Goal: Information Seeking & Learning: Learn about a topic

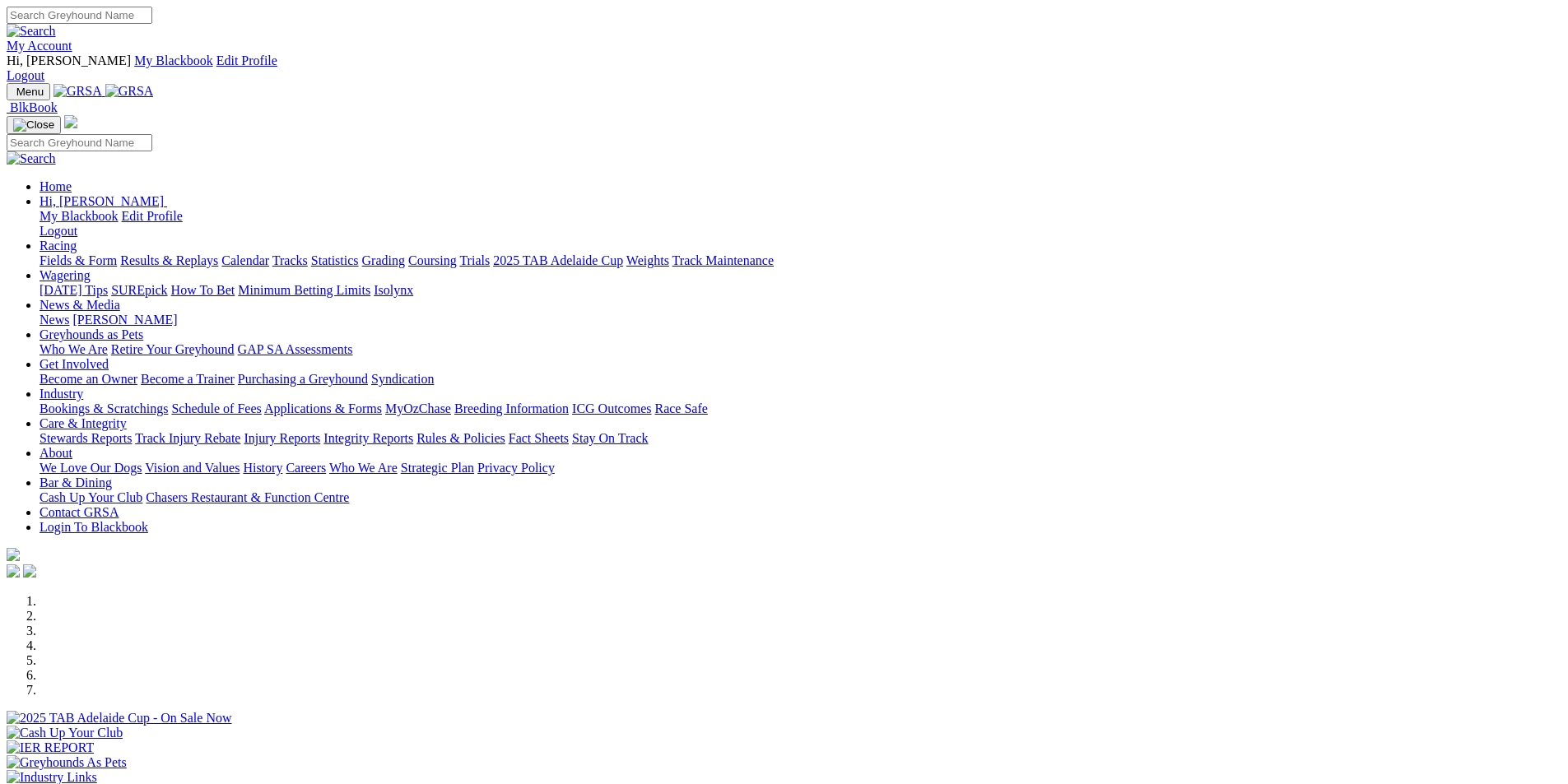
click at [77, 239] on link "Racing" at bounding box center [57, 245] width 37 height 14
click at [269, 253] on link "Calendar" at bounding box center [245, 260] width 47 height 14
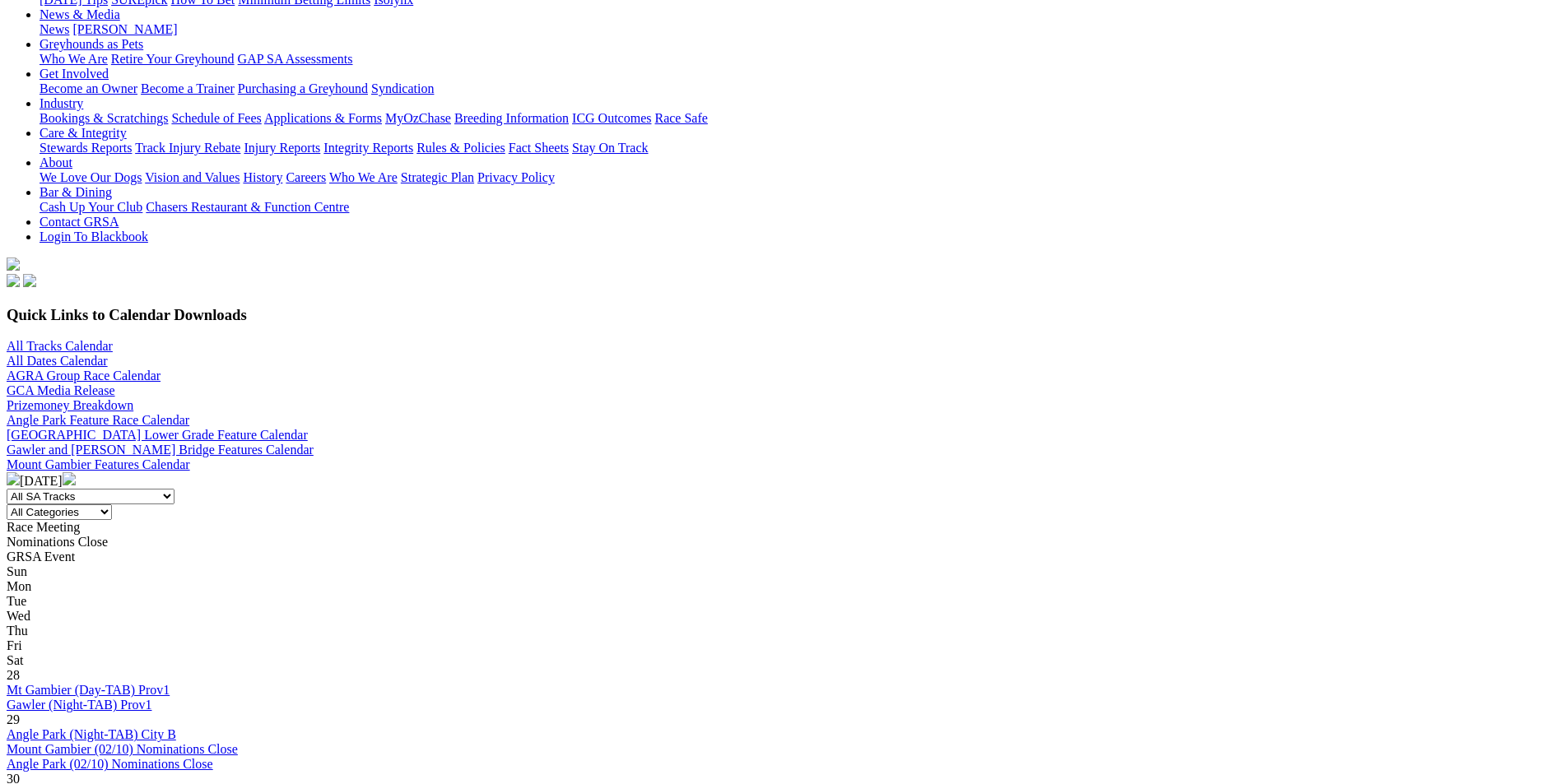
scroll to position [329, 0]
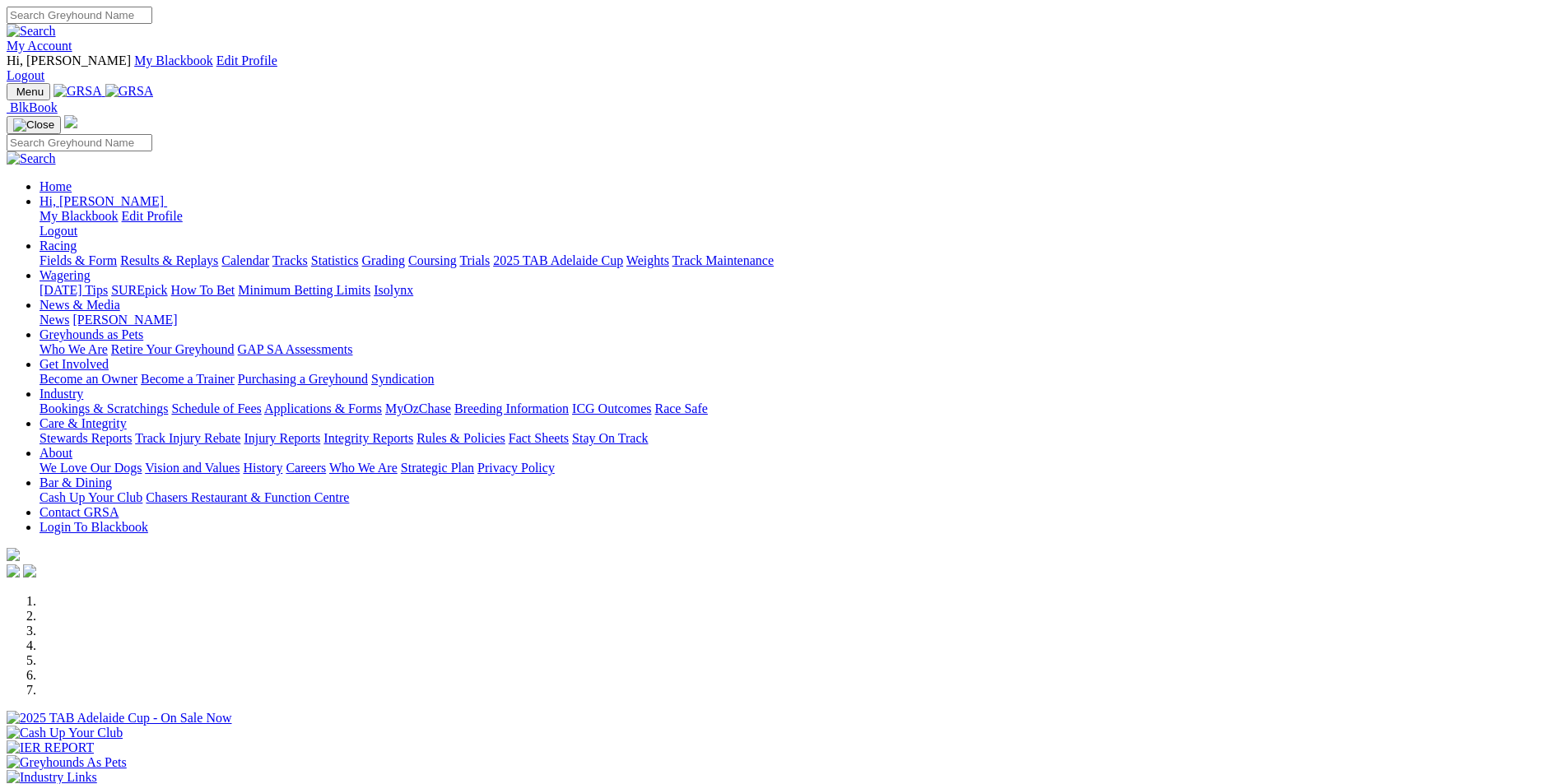
click at [77, 239] on link "Racing" at bounding box center [57, 245] width 37 height 14
click at [269, 253] on link "Calendar" at bounding box center [245, 260] width 47 height 14
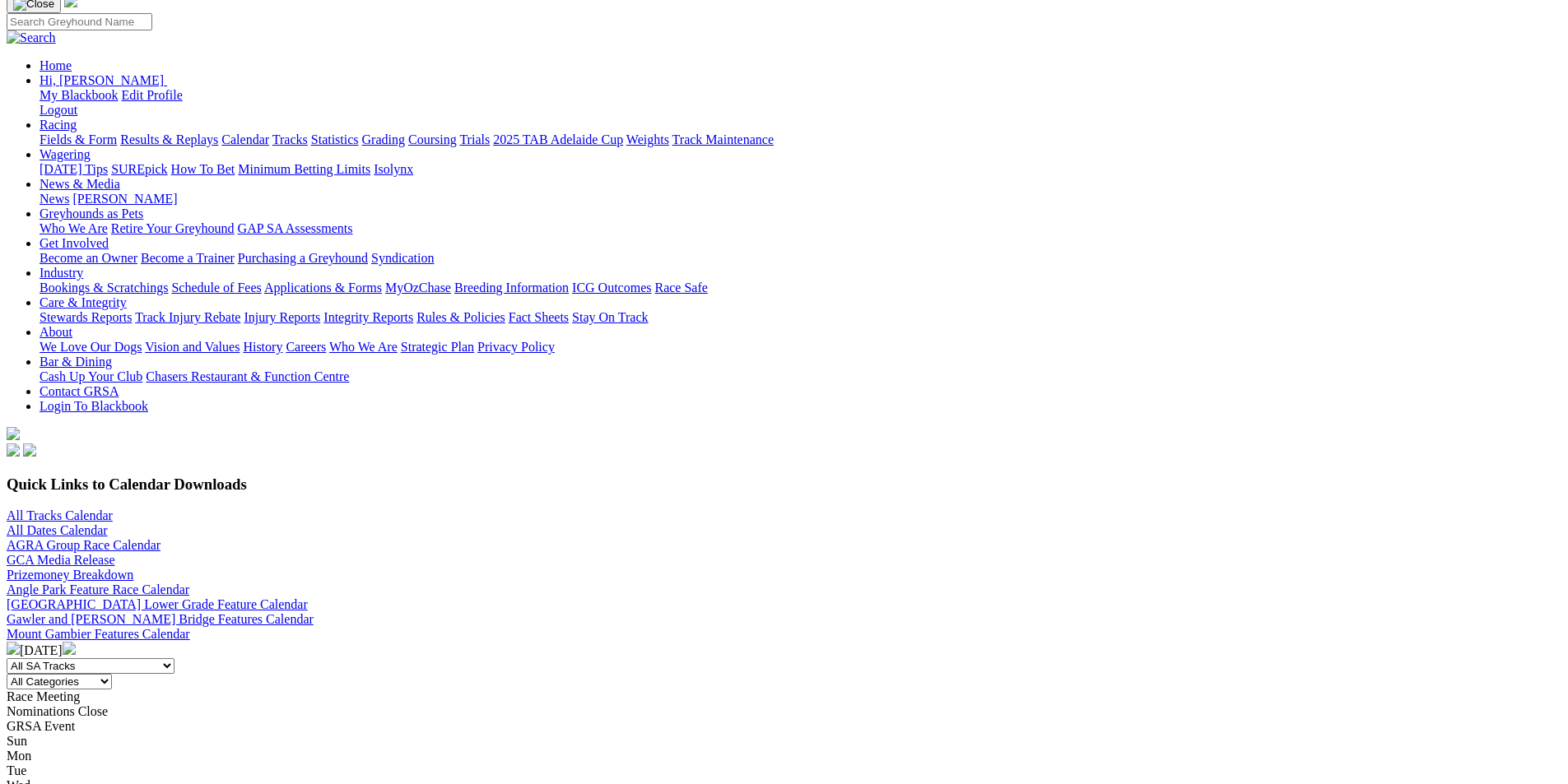
scroll to position [412, 0]
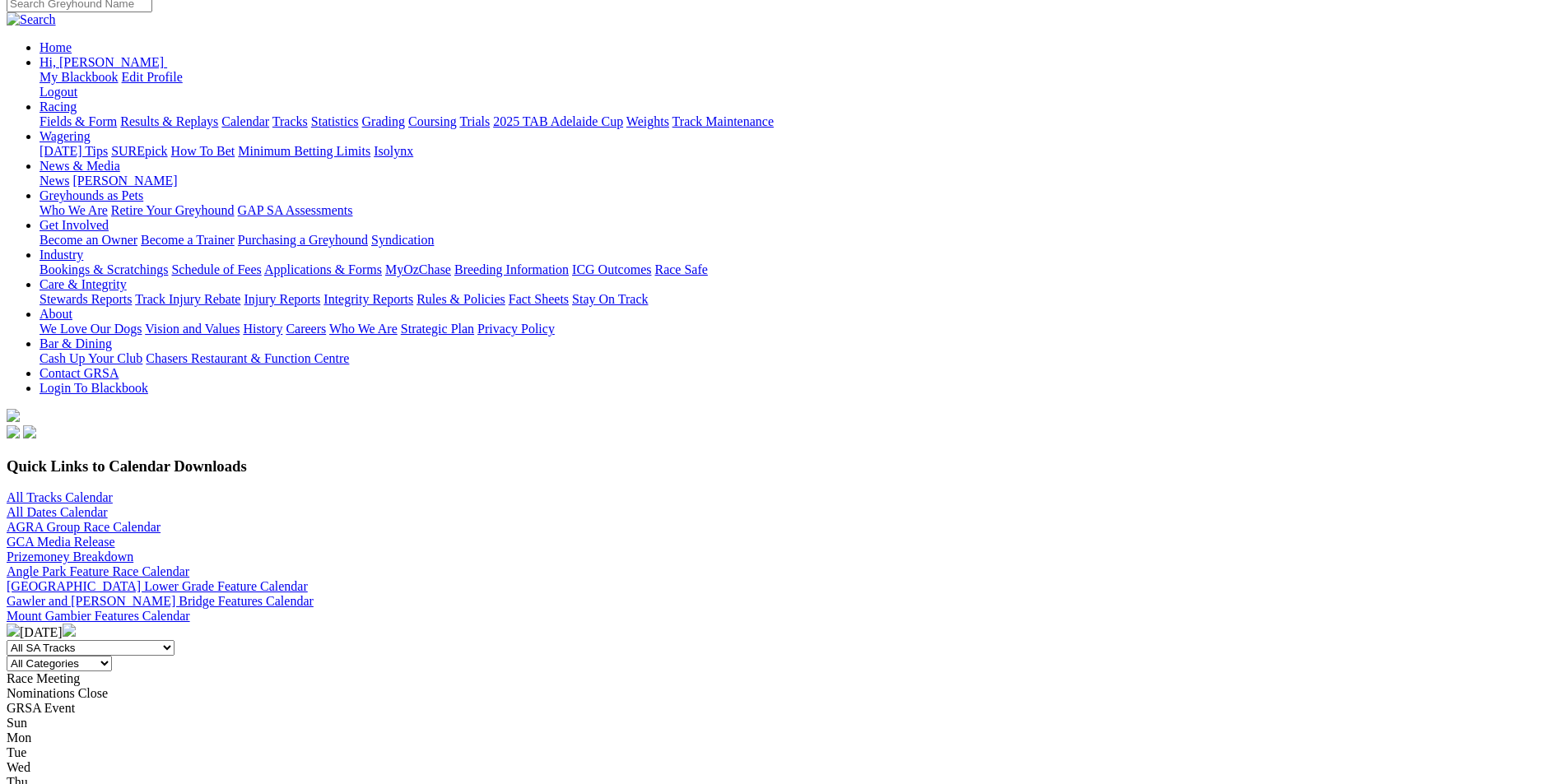
scroll to position [329, 0]
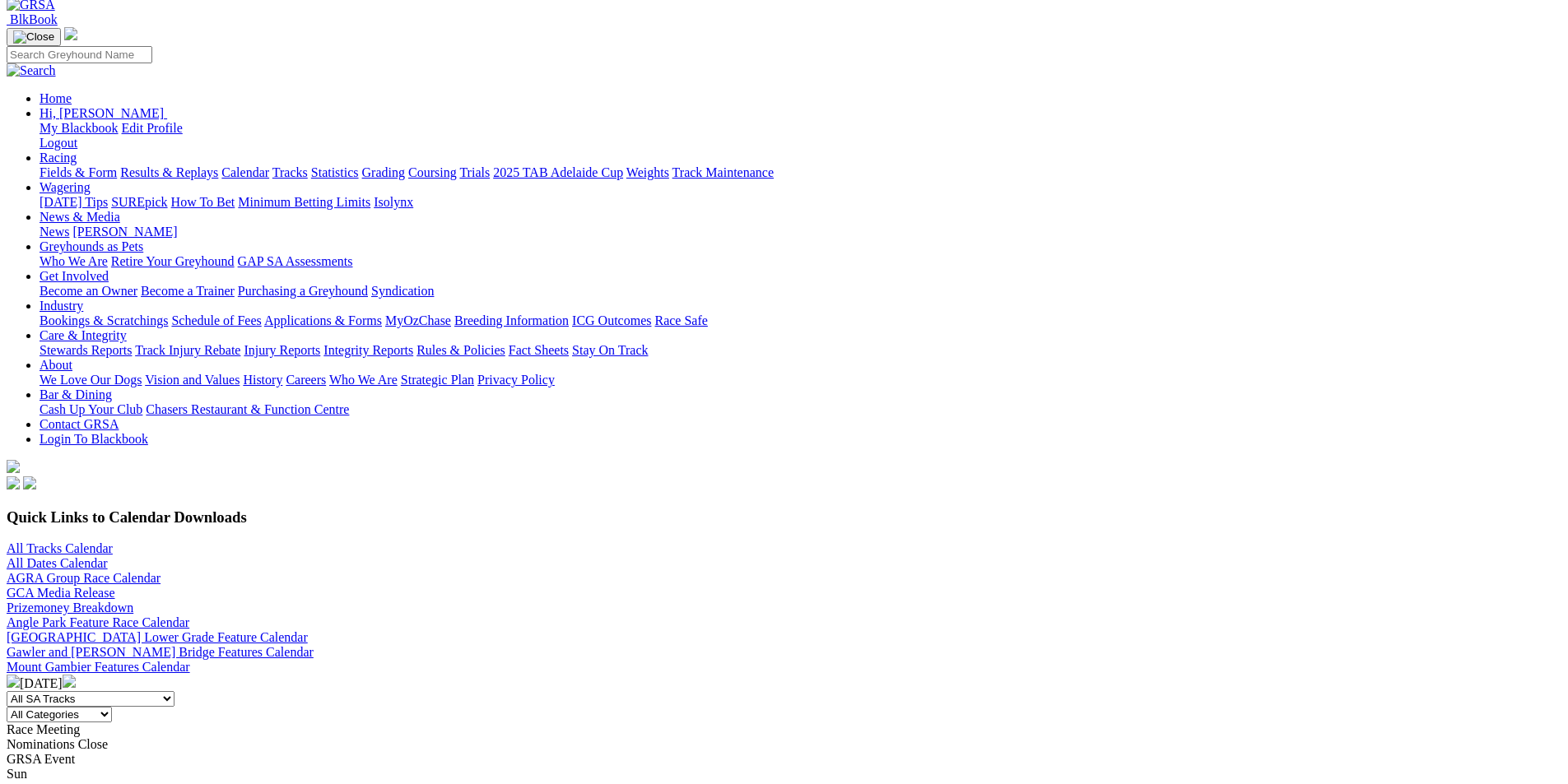
scroll to position [412, 0]
